Goal: Find contact information: Find contact information

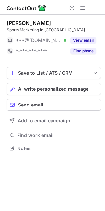
scroll to position [144, 105]
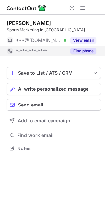
click at [78, 49] on button "Find phone" at bounding box center [84, 51] width 26 height 7
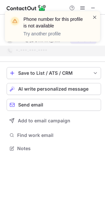
click at [95, 17] on span at bounding box center [94, 17] width 5 height 7
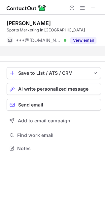
scroll to position [133, 105]
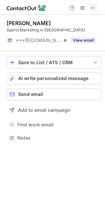
click at [93, 8] on span at bounding box center [93, 7] width 5 height 5
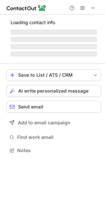
scroll to position [155, 105]
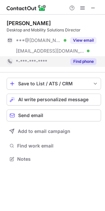
click at [79, 63] on button "Find phone" at bounding box center [84, 61] width 26 height 7
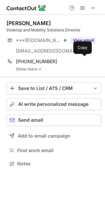
scroll to position [159, 105]
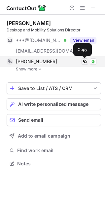
click at [86, 61] on span at bounding box center [84, 61] width 5 height 5
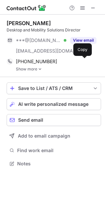
click at [23, 69] on link "Show more" at bounding box center [58, 69] width 85 height 5
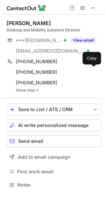
scroll to position [181, 105]
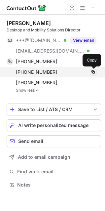
click at [93, 71] on span at bounding box center [93, 72] width 5 height 5
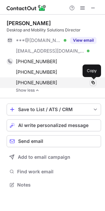
click at [95, 83] on span at bounding box center [93, 82] width 5 height 5
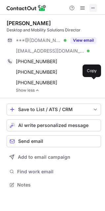
click at [94, 9] on span at bounding box center [93, 7] width 5 height 5
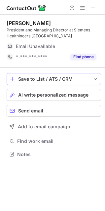
scroll to position [150, 105]
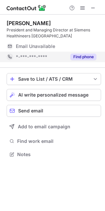
click at [85, 56] on button "Find phone" at bounding box center [84, 57] width 26 height 7
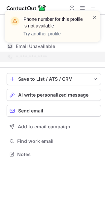
click at [96, 16] on span at bounding box center [94, 17] width 5 height 7
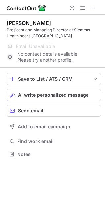
click at [94, 7] on span at bounding box center [93, 7] width 5 height 5
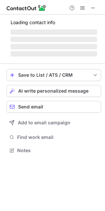
scroll to position [144, 105]
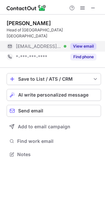
click at [79, 43] on button "View email" at bounding box center [84, 46] width 26 height 7
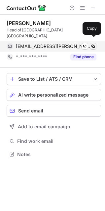
click at [93, 44] on span at bounding box center [93, 46] width 5 height 5
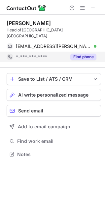
click at [81, 54] on button "Find phone" at bounding box center [84, 57] width 26 height 7
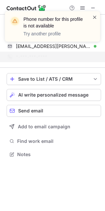
click at [95, 17] on span at bounding box center [94, 17] width 5 height 7
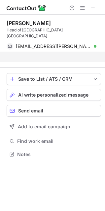
scroll to position [133, 105]
